Goal: Information Seeking & Learning: Learn about a topic

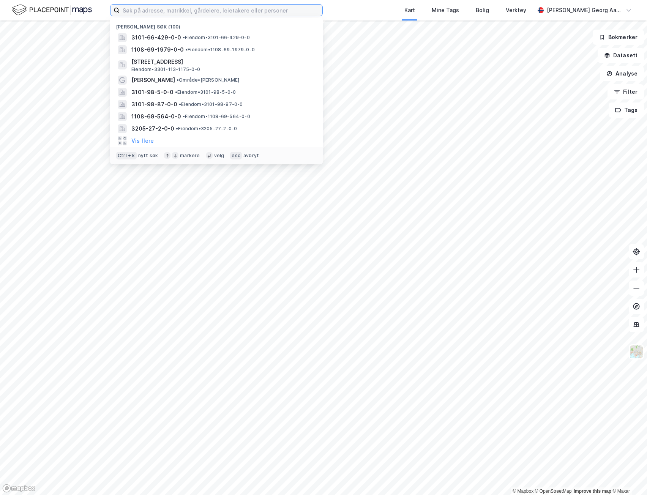
click at [293, 7] on input at bounding box center [221, 10] width 203 height 11
type input "gangbro"
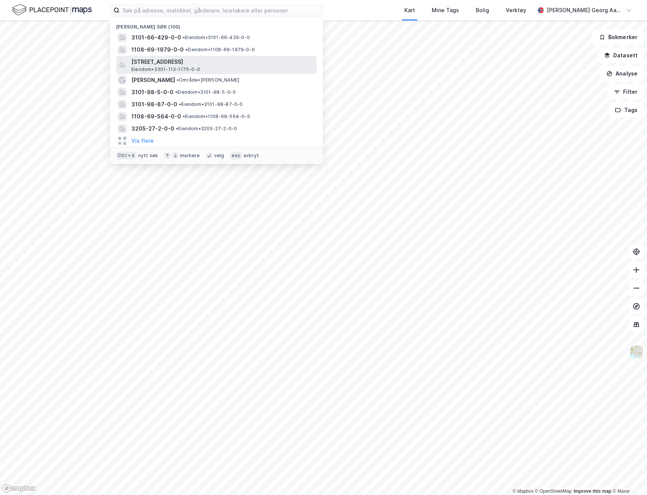
click at [181, 61] on span "[STREET_ADDRESS]" at bounding box center [222, 61] width 182 height 9
